Goal: Transaction & Acquisition: Purchase product/service

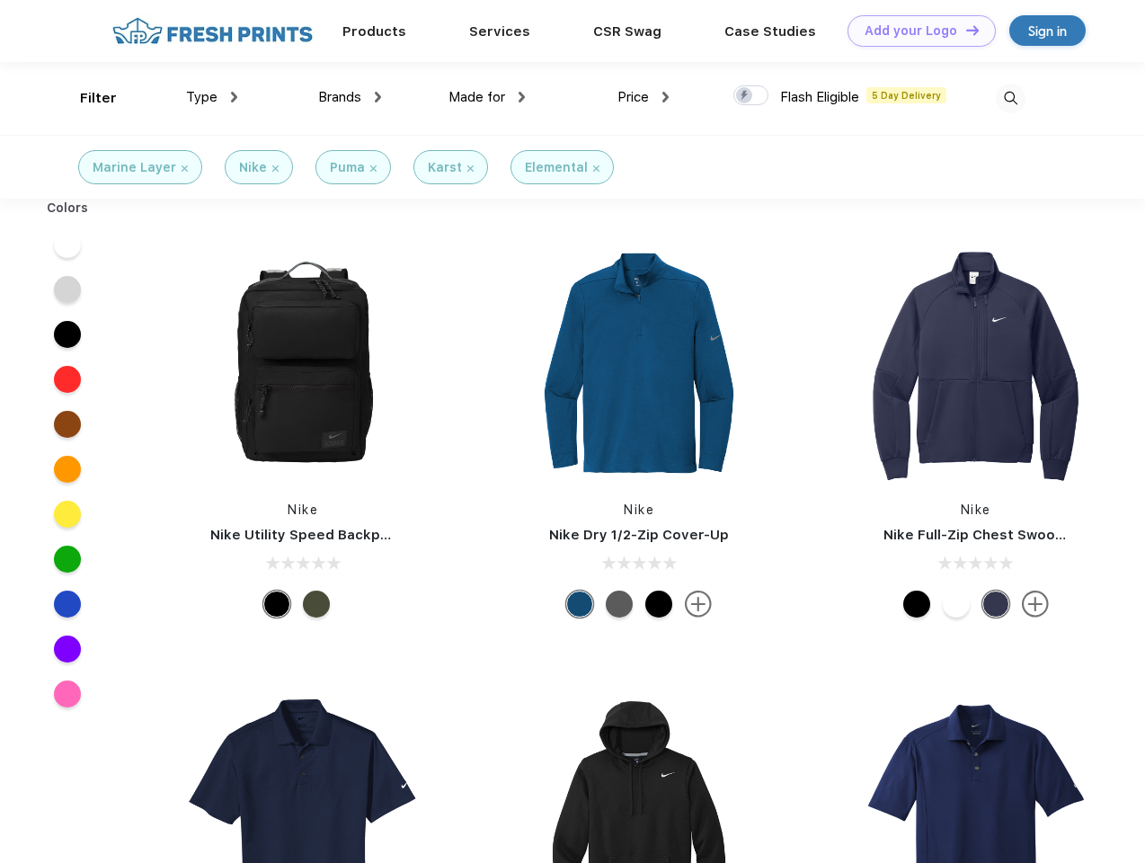
click at [915, 31] on link "Add your Logo Design Tool" at bounding box center [921, 30] width 148 height 31
click at [0, 0] on div "Design Tool" at bounding box center [0, 0] width 0 height 0
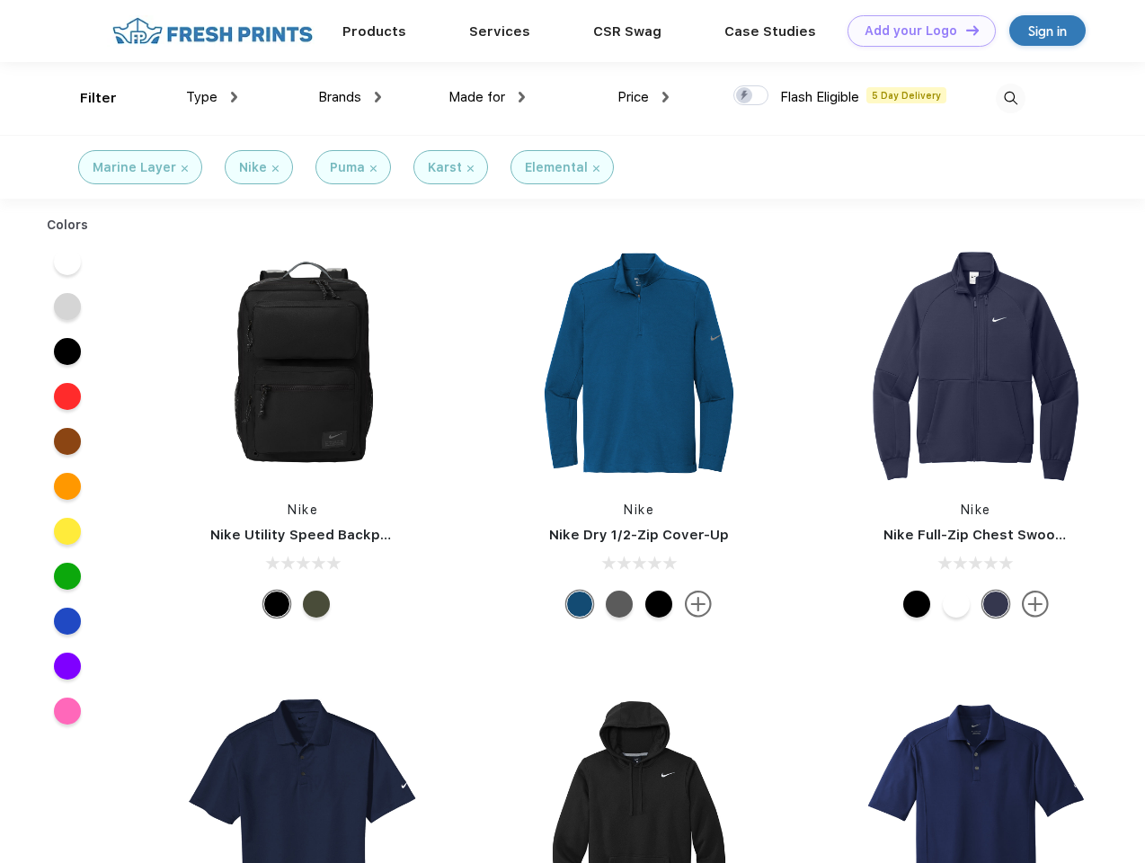
click at [964, 30] on link "Add your Logo Design Tool" at bounding box center [921, 30] width 148 height 31
click at [86, 98] on div "Filter" at bounding box center [98, 98] width 37 height 21
click at [212, 97] on span "Type" at bounding box center [201, 97] width 31 height 16
click at [350, 97] on span "Brands" at bounding box center [339, 97] width 43 height 16
click at [487, 97] on span "Made for" at bounding box center [476, 97] width 57 height 16
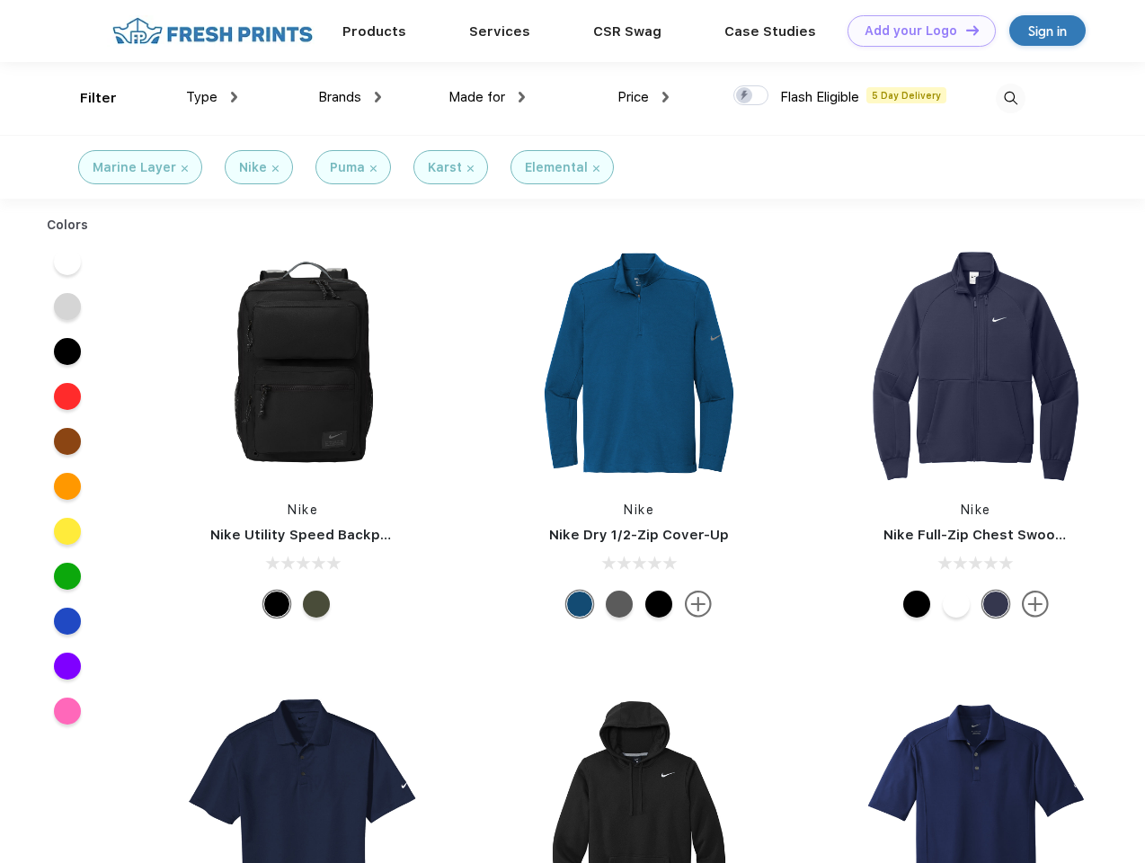
click at [643, 97] on span "Price" at bounding box center [632, 97] width 31 height 16
click at [751, 96] on div at bounding box center [750, 95] width 35 height 20
click at [745, 96] on input "checkbox" at bounding box center [739, 90] width 12 height 12
click at [1010, 98] on img at bounding box center [1011, 99] width 30 height 30
